Goal: Information Seeking & Learning: Learn about a topic

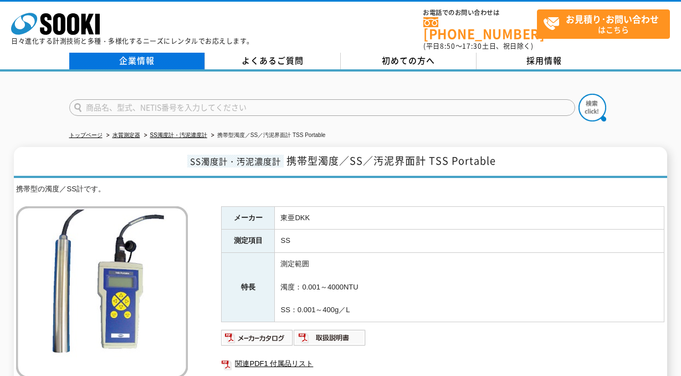
click at [156, 54] on link "企業情報" at bounding box center [137, 61] width 136 height 17
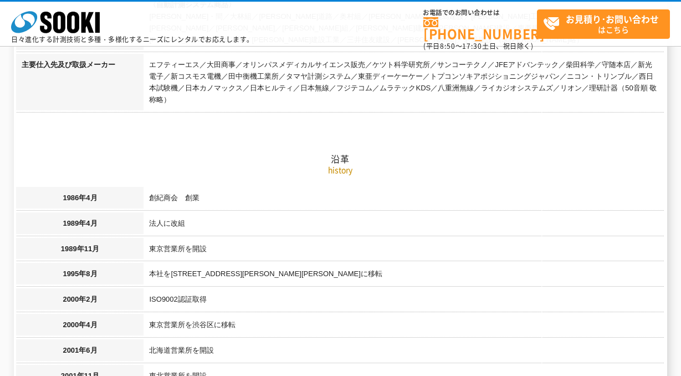
scroll to position [620, 0]
